Goal: Check status: Check status

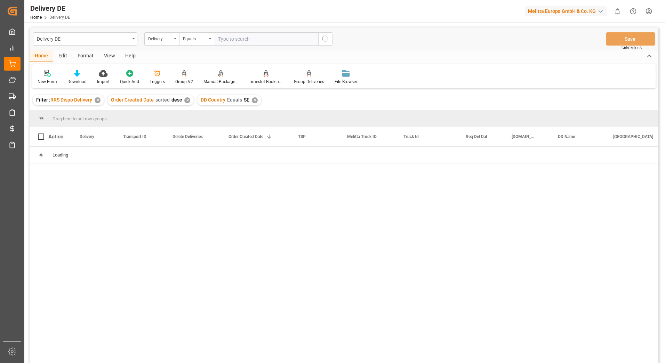
click at [99, 100] on div "✕" at bounding box center [98, 100] width 6 height 6
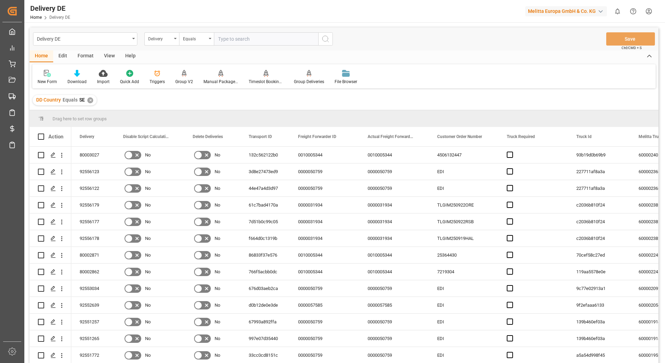
click at [229, 37] on input "text" at bounding box center [266, 38] width 104 height 13
type input "92556974"
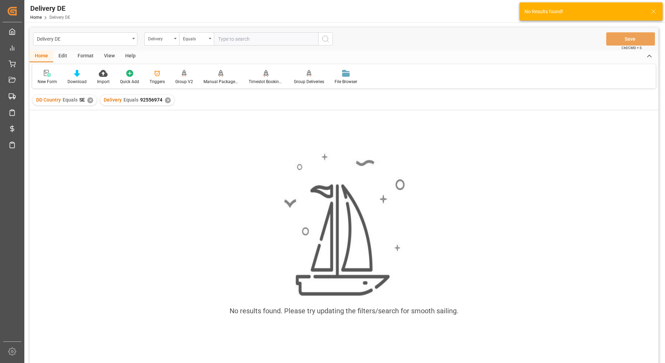
click at [89, 99] on div "✕" at bounding box center [90, 100] width 6 height 6
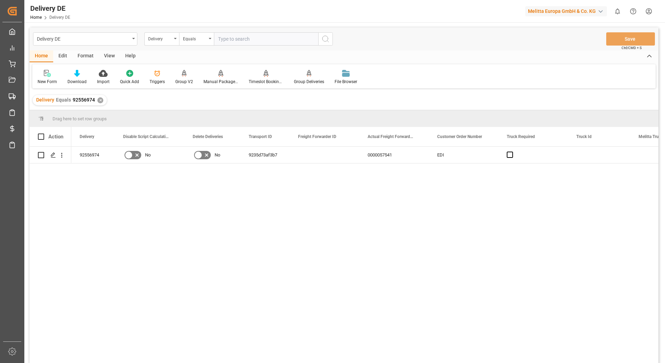
click at [101, 102] on div "✕" at bounding box center [100, 100] width 6 height 6
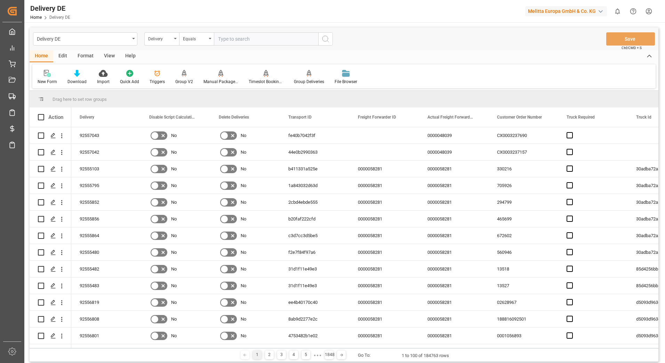
click at [235, 38] on input "text" at bounding box center [266, 38] width 104 height 13
type input "92556382"
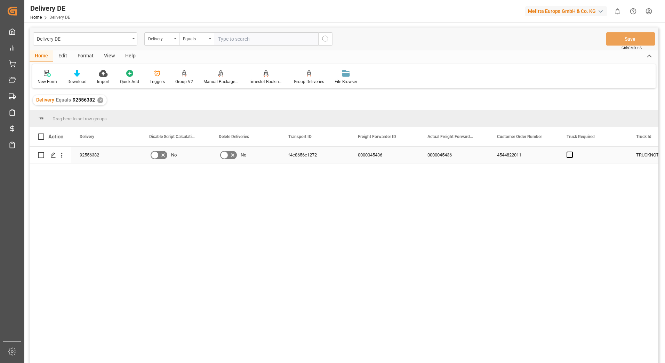
click at [93, 156] on div "92556382" at bounding box center [106, 155] width 70 height 16
click at [94, 155] on div "92556382" at bounding box center [106, 155] width 70 height 16
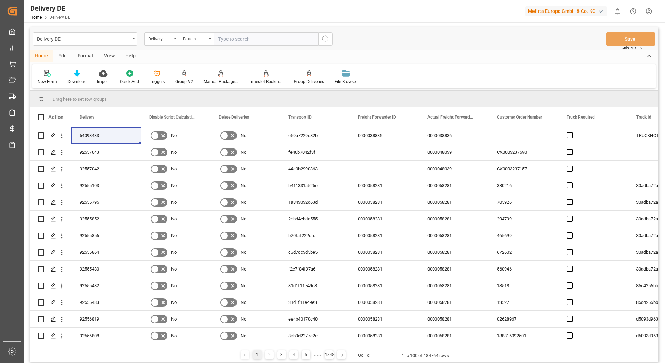
click at [231, 36] on input "text" at bounding box center [266, 38] width 104 height 13
type input "92556982"
